Goal: Transaction & Acquisition: Purchase product/service

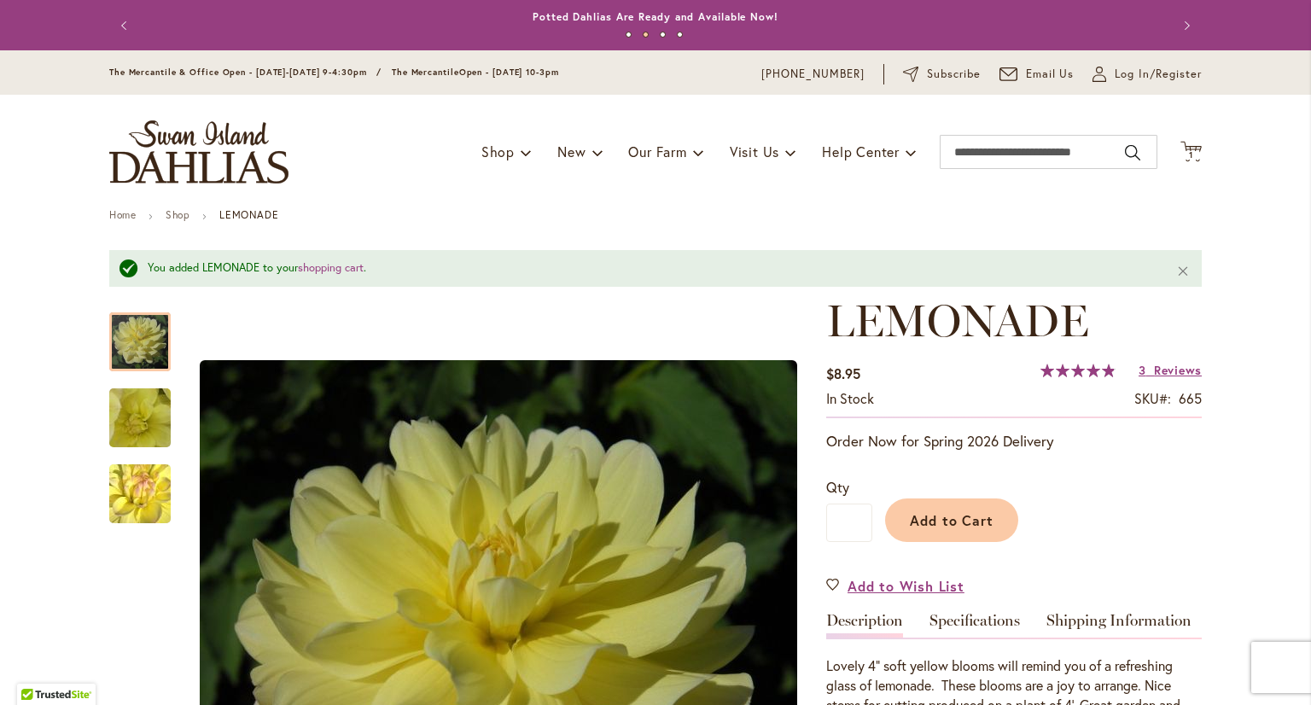
scroll to position [85, 0]
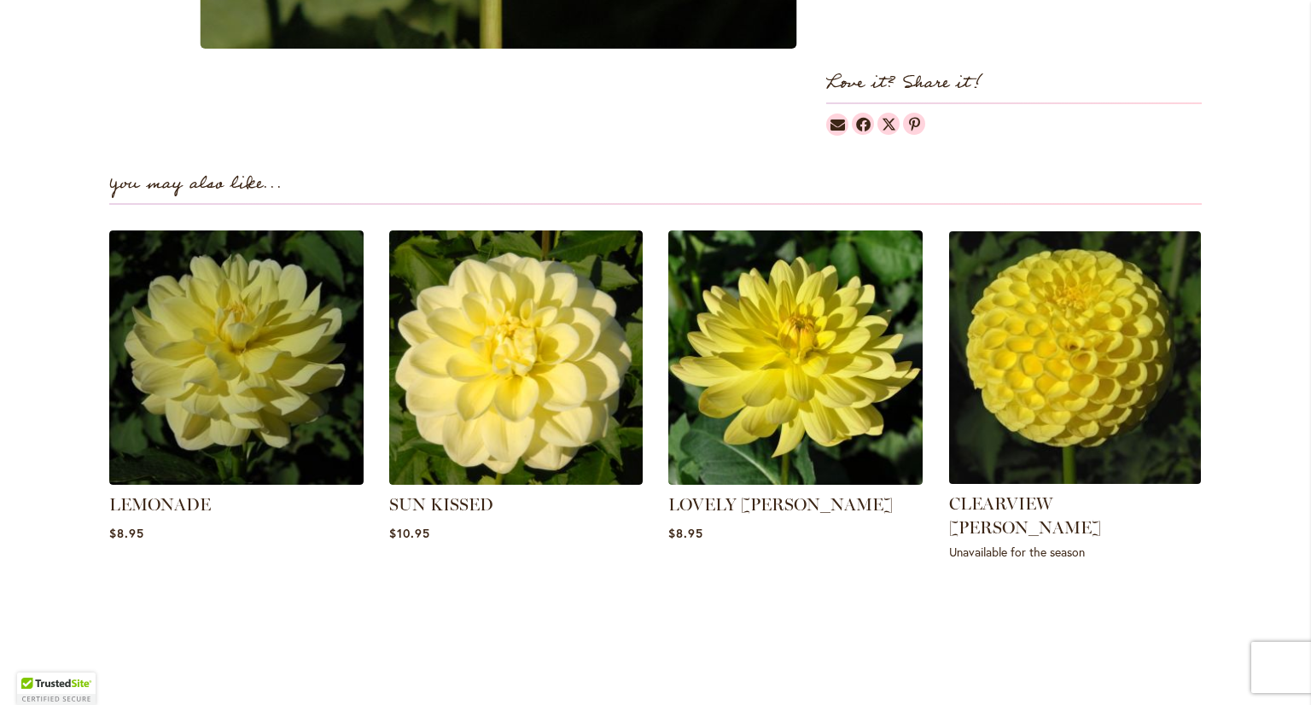
scroll to position [1024, 0]
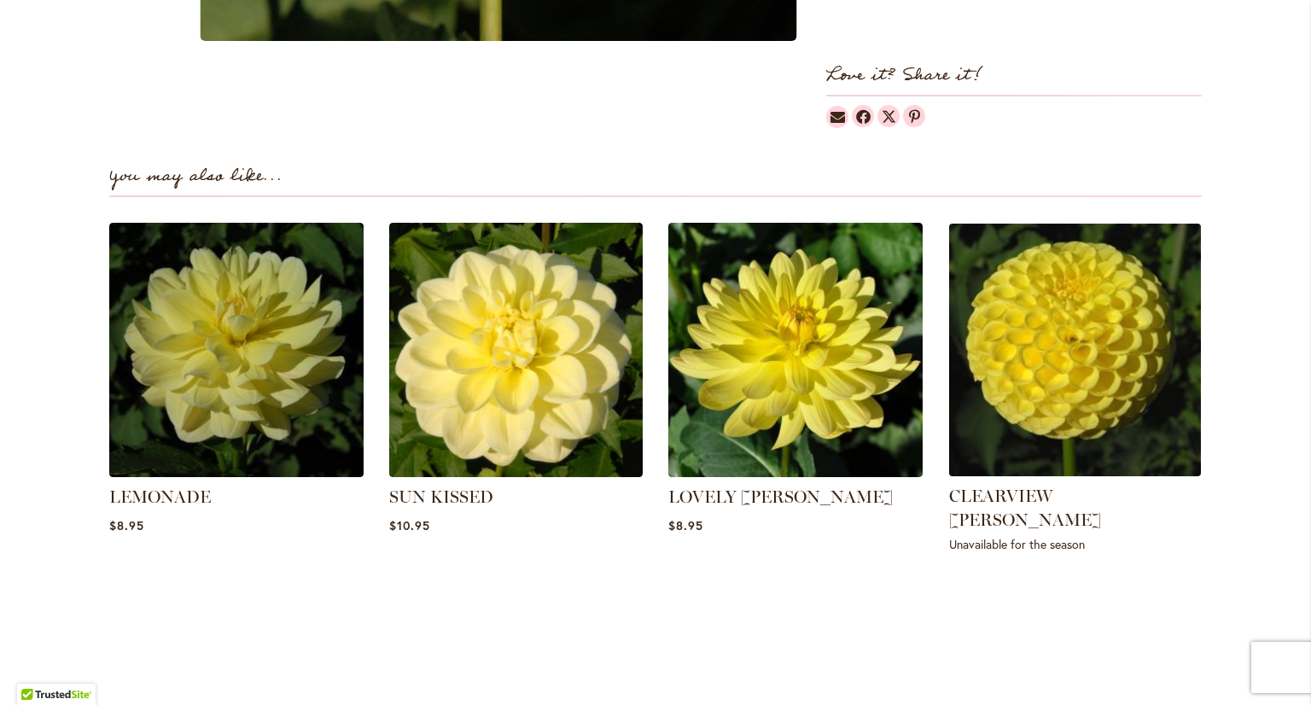
click at [1099, 369] on img at bounding box center [1074, 350] width 265 height 265
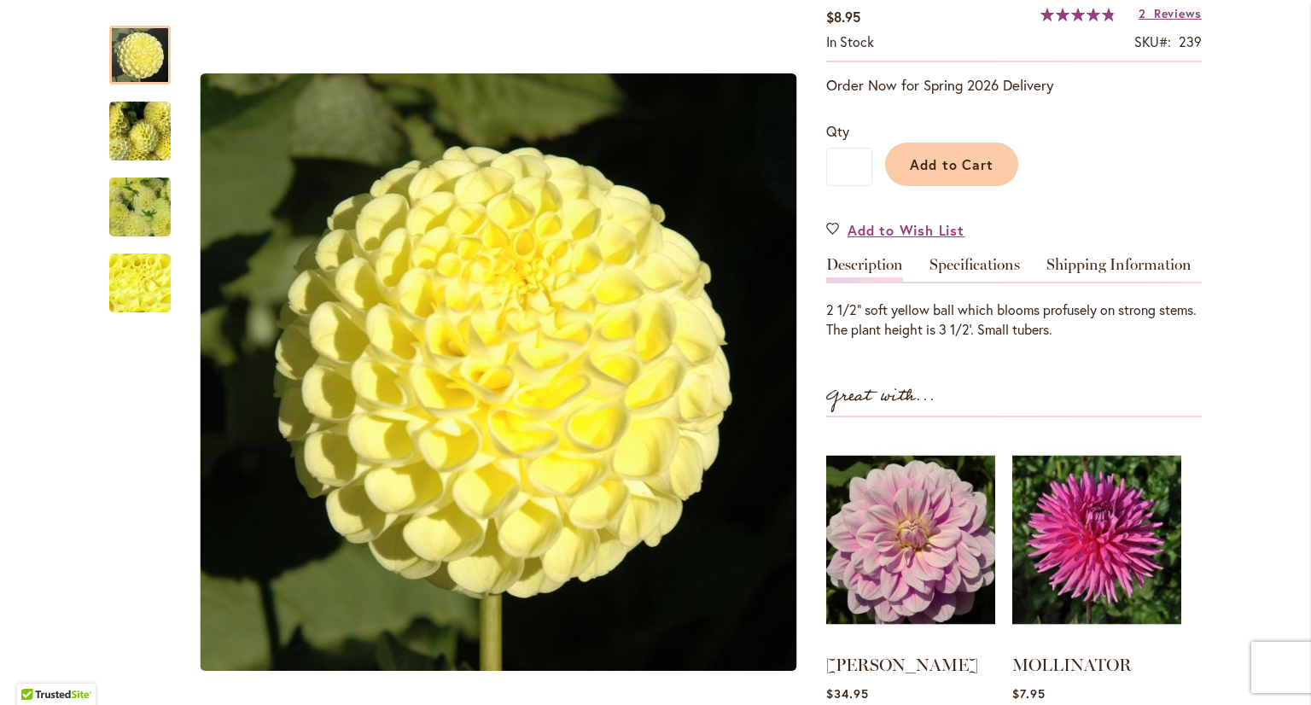
scroll to position [341, 0]
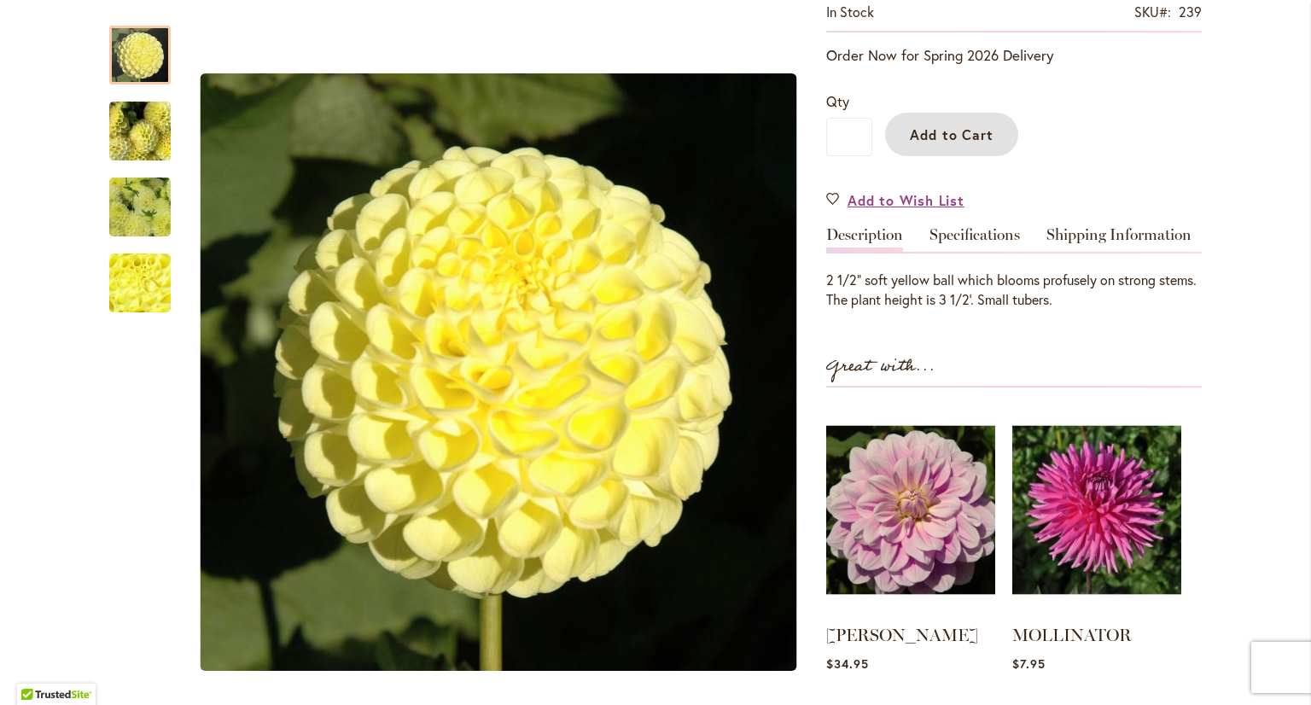
click at [972, 132] on span "Add to Cart" at bounding box center [952, 134] width 85 height 18
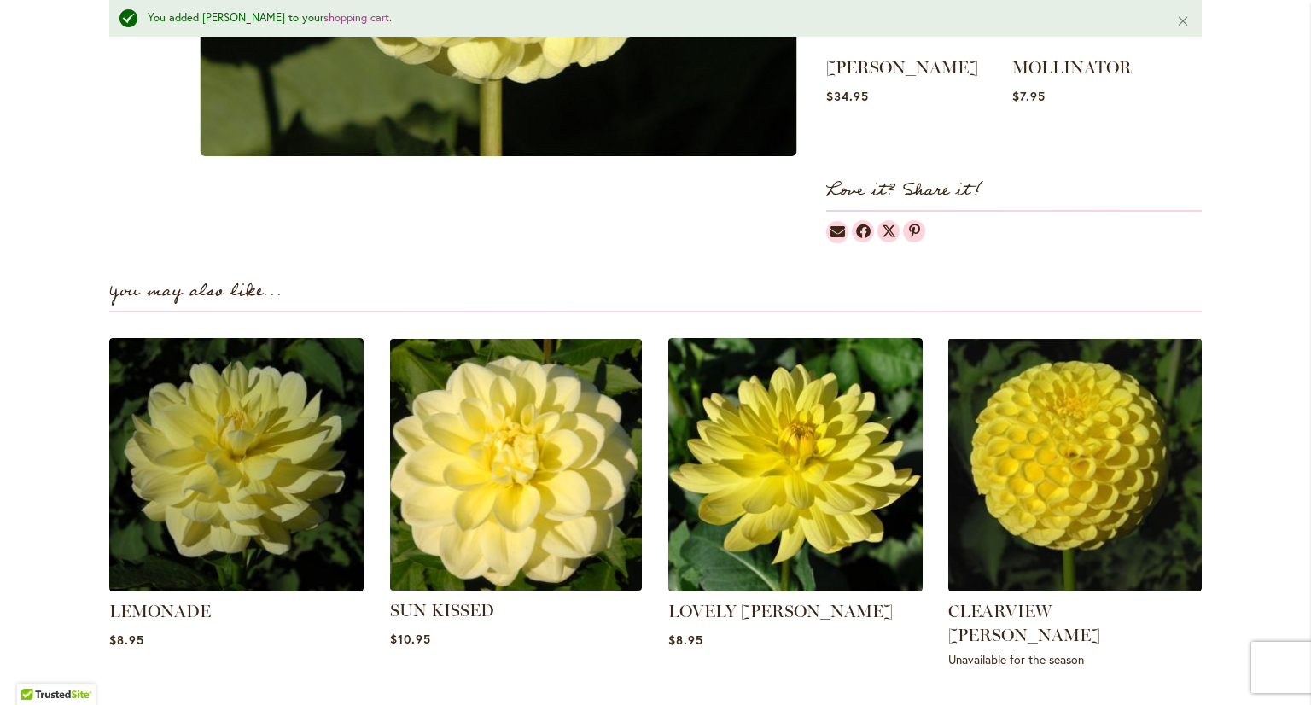
scroll to position [983, 0]
